Goal: Find specific page/section: Find specific page/section

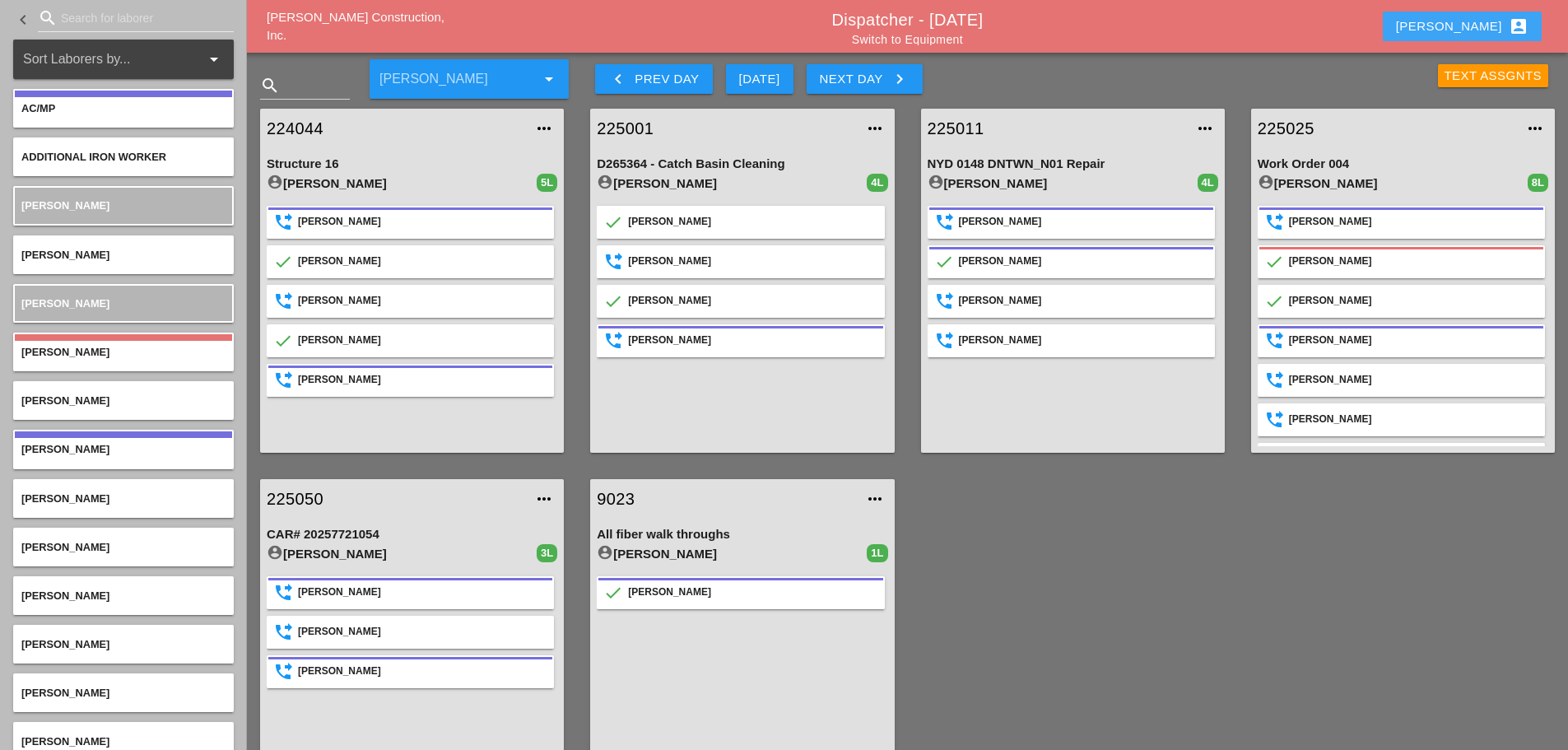
click at [1462, 25] on button "[PERSON_NAME] account_box" at bounding box center [1463, 26] width 159 height 30
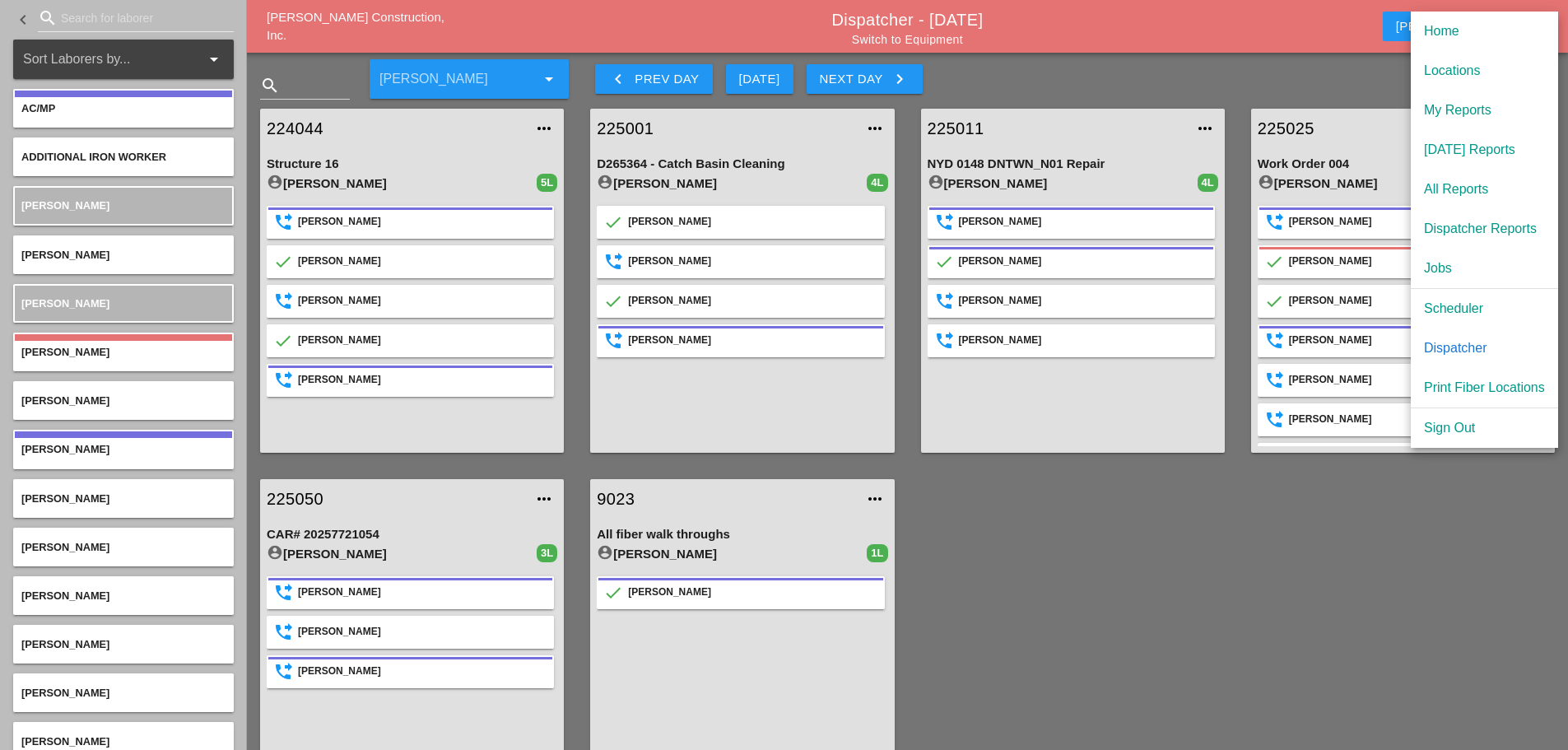
click at [1442, 146] on div "[DATE] Reports" at bounding box center [1485, 149] width 121 height 20
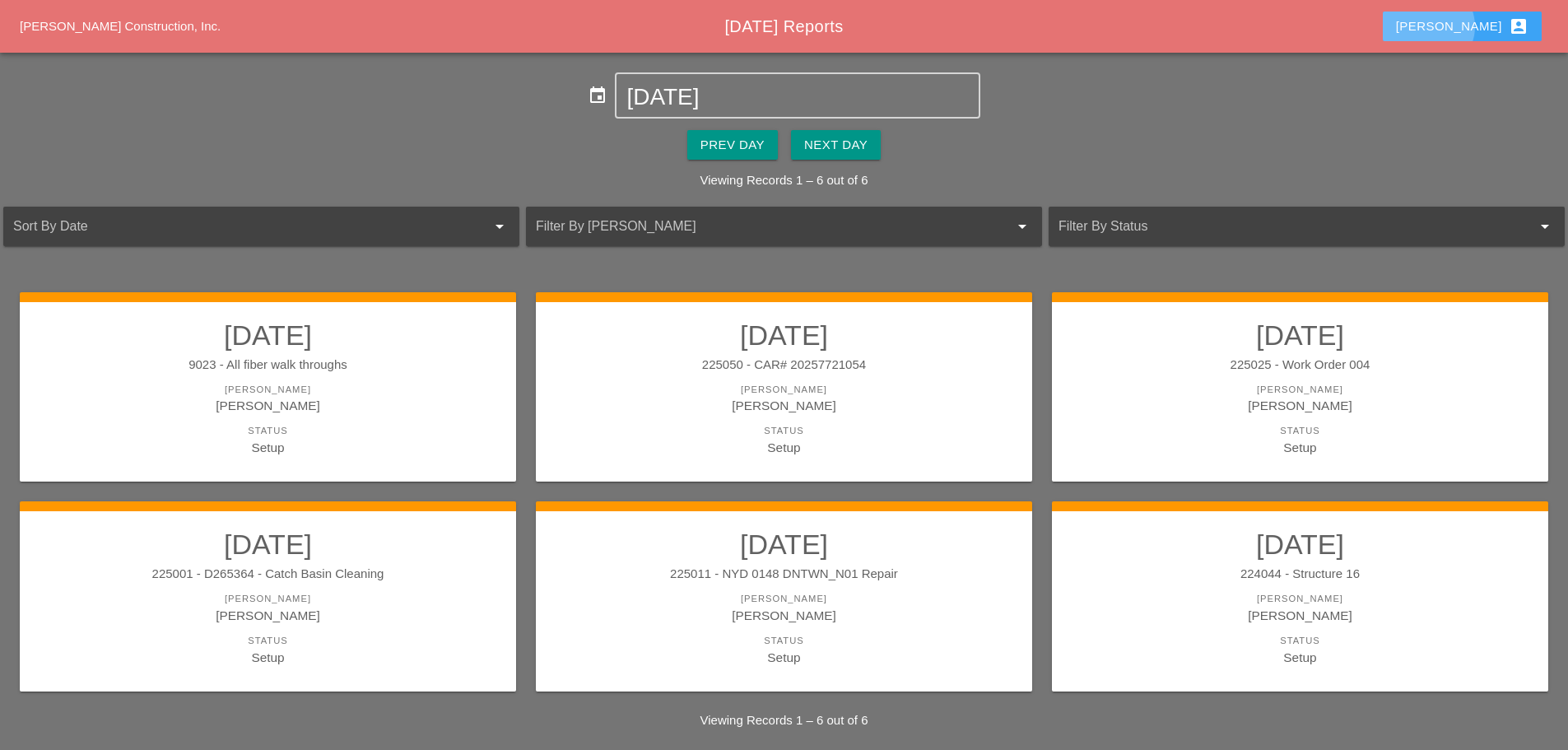
click at [1482, 30] on div "[PERSON_NAME] account_box" at bounding box center [1463, 26] width 133 height 20
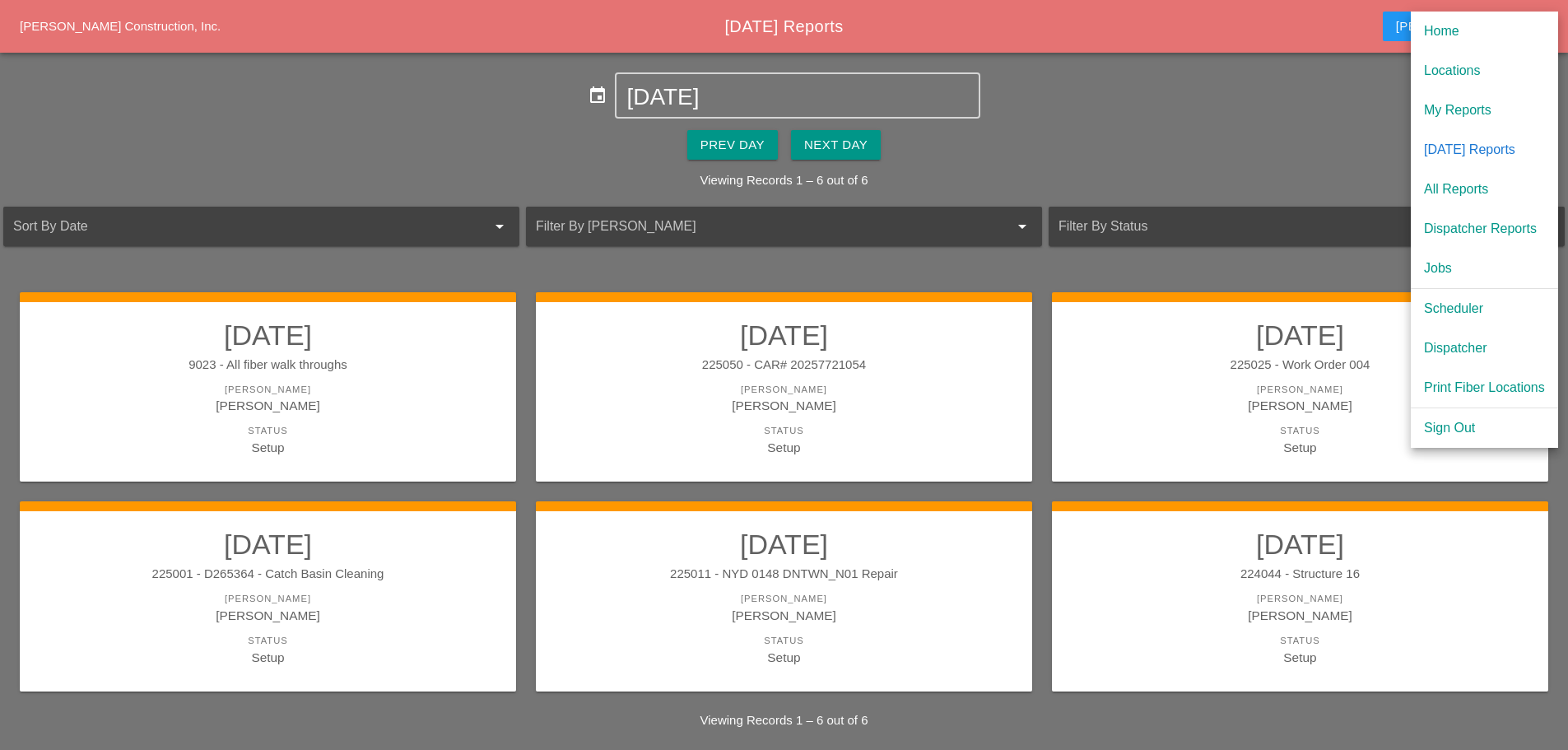
click at [1468, 306] on div "Scheduler" at bounding box center [1485, 308] width 121 height 20
